Goal: Information Seeking & Learning: Learn about a topic

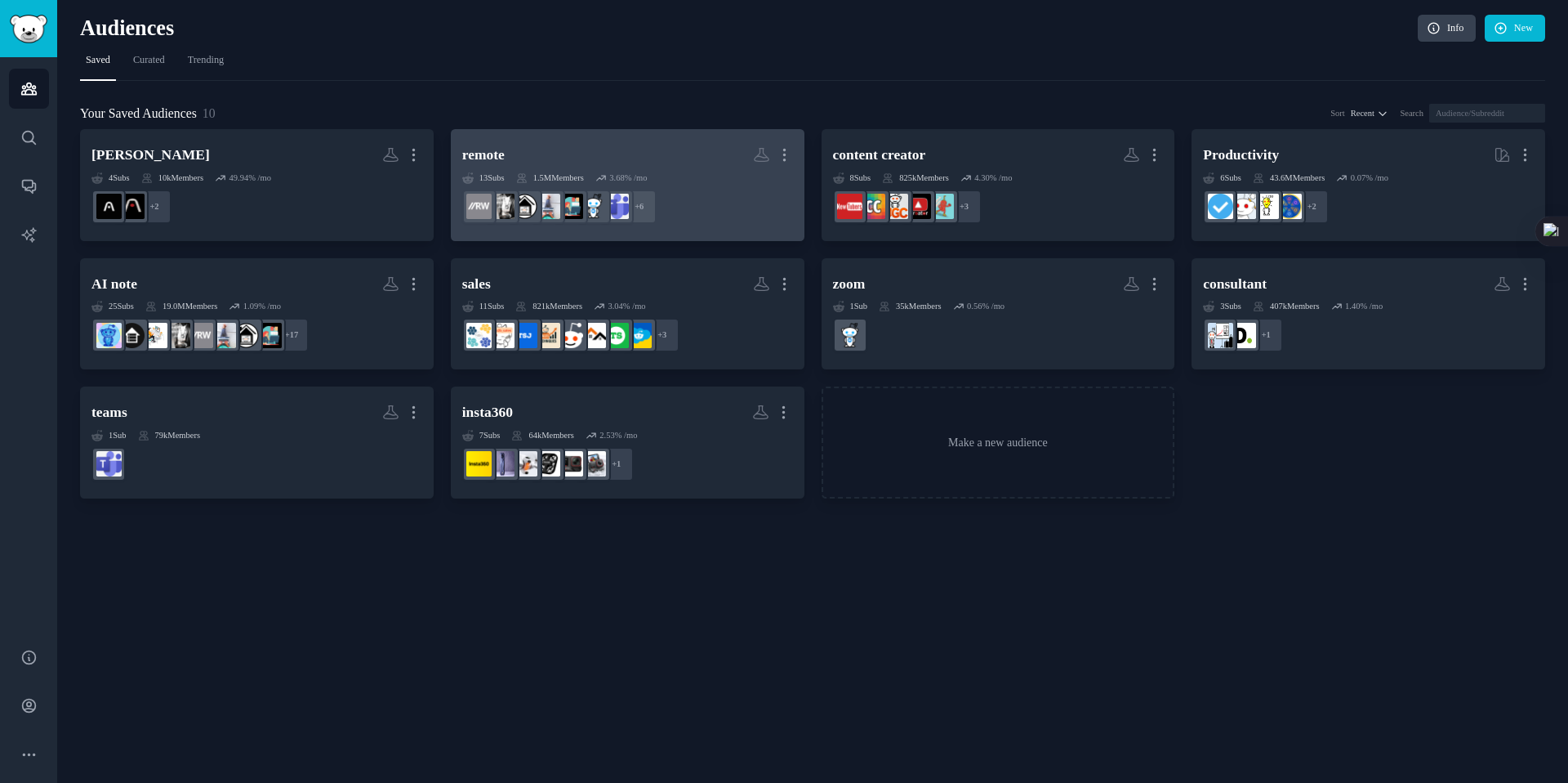
click at [627, 169] on div "remote More 13 Sub s 1.5M Members 3.68 % /mo r/RemoteWorkers + 6" at bounding box center [627, 184] width 331 height 89
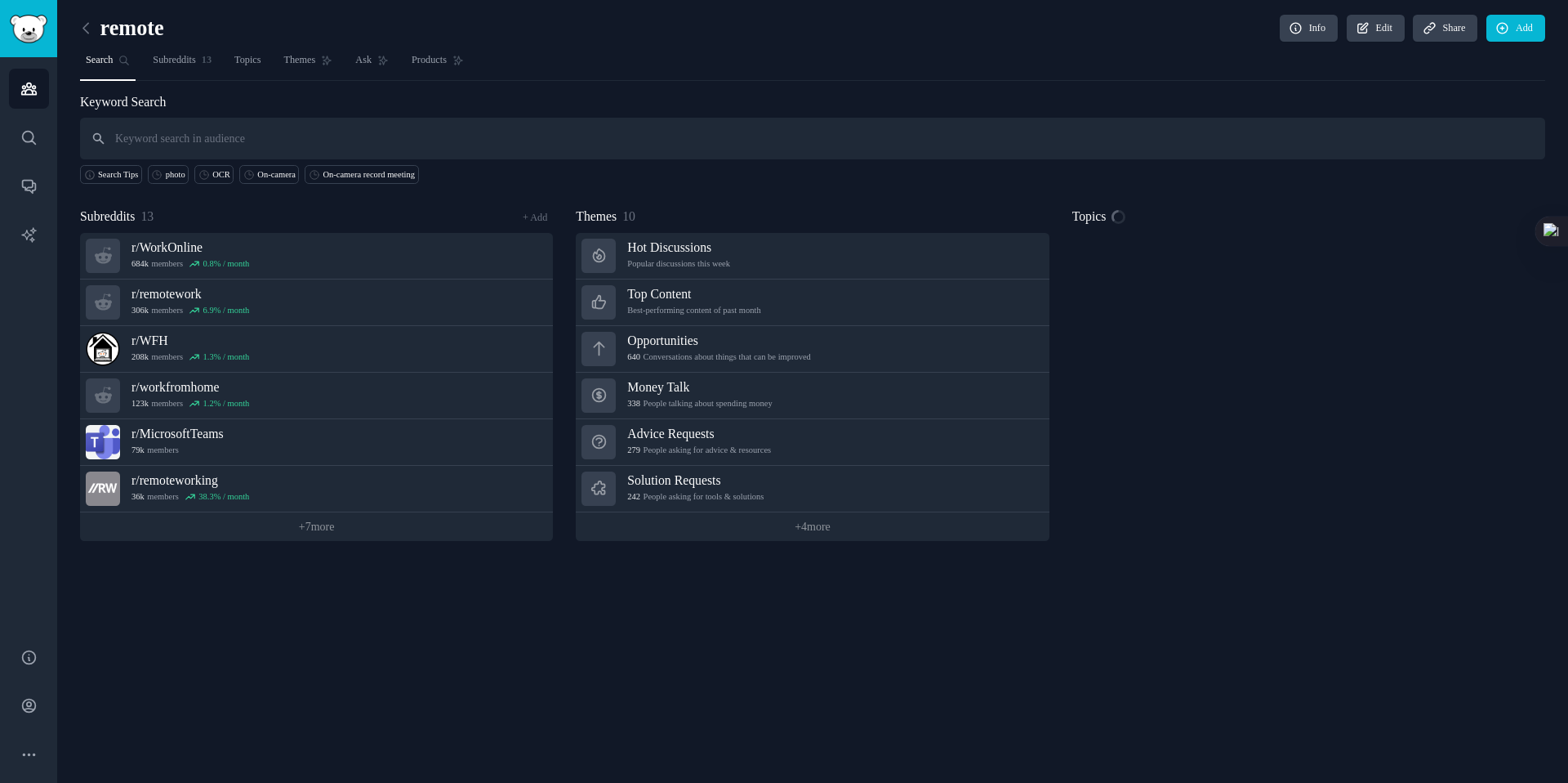
click at [371, 139] on input "text" at bounding box center [812, 138] width 1465 height 42
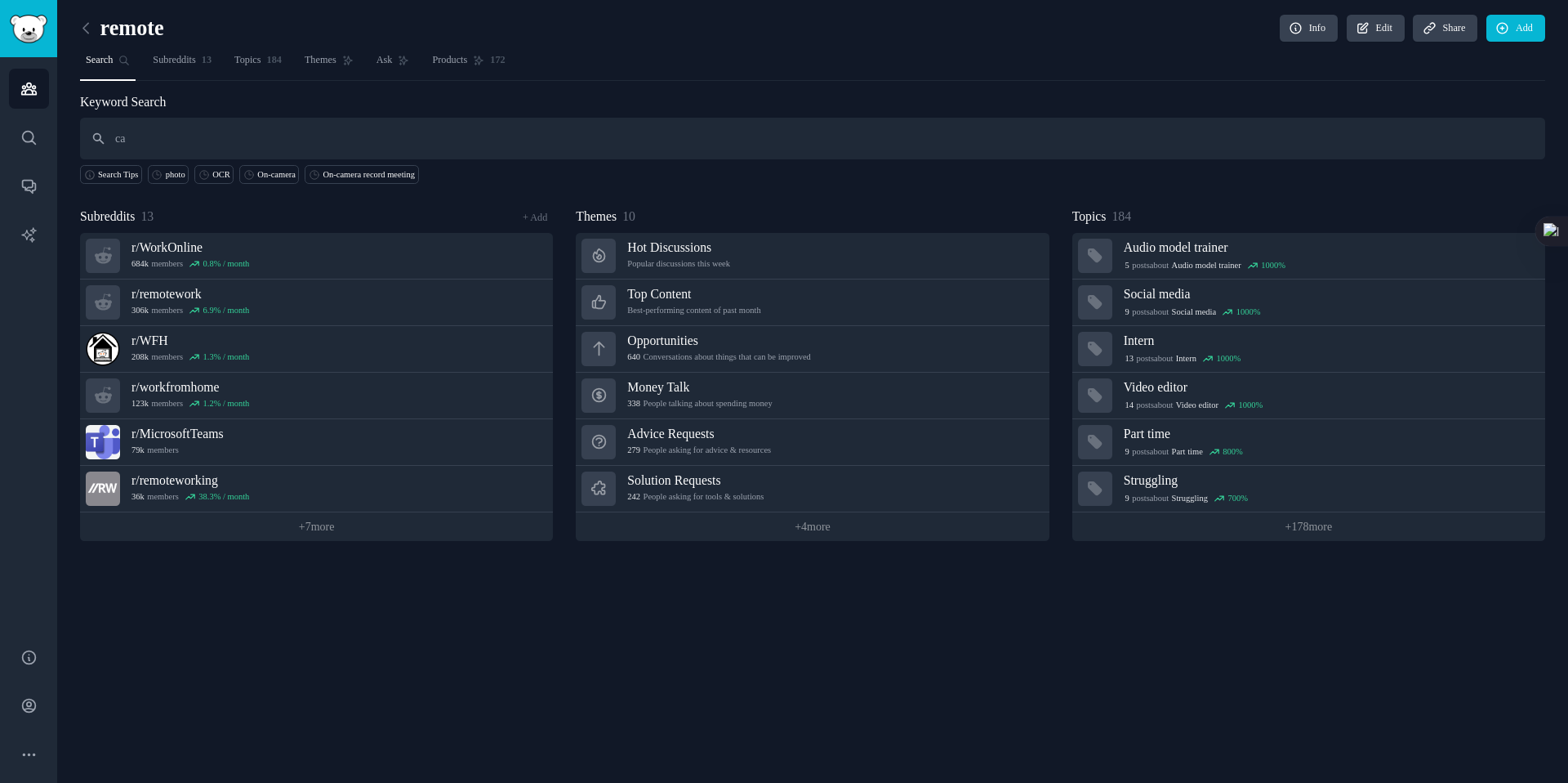
type input "c"
type input "camera"
